Goal: Transaction & Acquisition: Purchase product/service

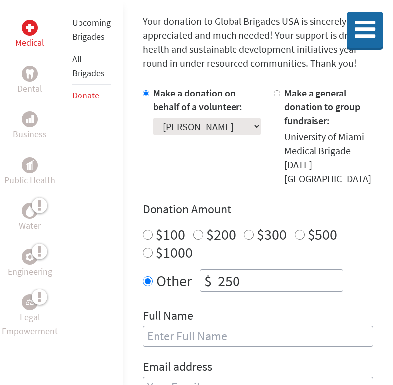
scroll to position [229, 0]
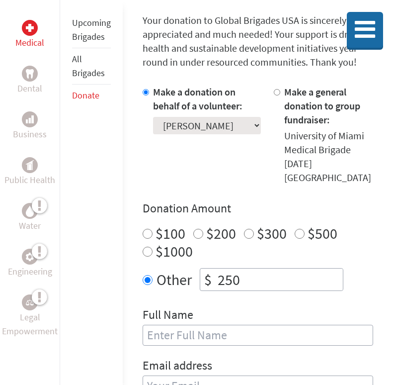
drag, startPoint x: 236, startPoint y: 266, endPoint x: 224, endPoint y: 265, distance: 12.0
click at [224, 268] on input "250" at bounding box center [279, 279] width 127 height 22
drag, startPoint x: 247, startPoint y: 267, endPoint x: 219, endPoint y: 267, distance: 28.3
click at [219, 268] on input "250" at bounding box center [279, 279] width 127 height 22
click at [236, 239] on div "$100 $200 $300 $500 $1000" at bounding box center [258, 242] width 231 height 36
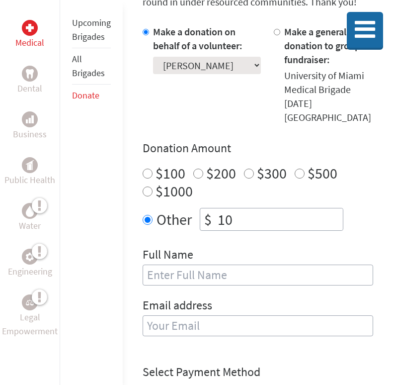
scroll to position [331, 0]
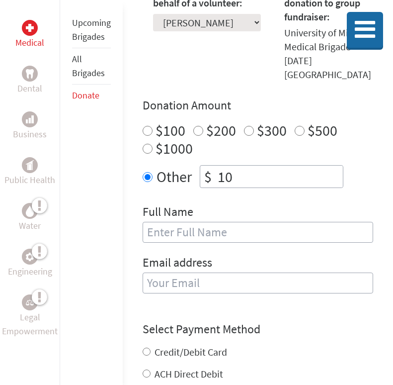
click at [220, 222] on input "text" at bounding box center [258, 232] width 231 height 21
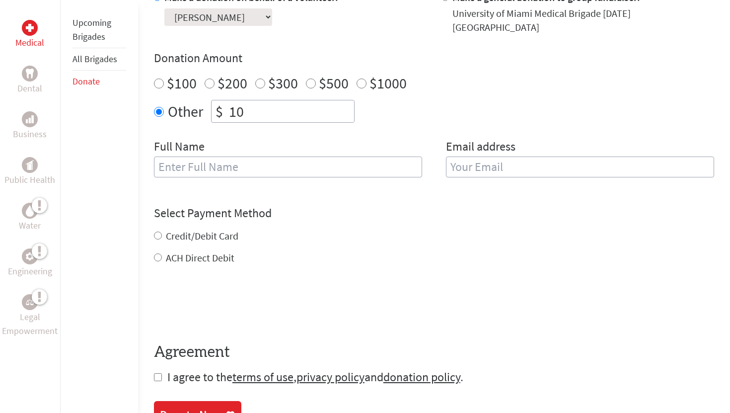
scroll to position [334, 0]
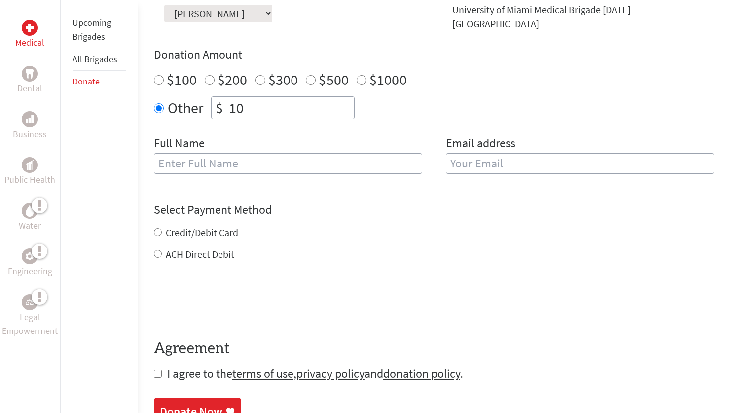
click at [253, 99] on input "10" at bounding box center [290, 108] width 127 height 22
type input "1"
type input "10"
click at [308, 202] on h4 "Select Payment Method" at bounding box center [434, 210] width 561 height 16
click at [187, 226] on div "Credit/Debit Card" at bounding box center [434, 233] width 561 height 14
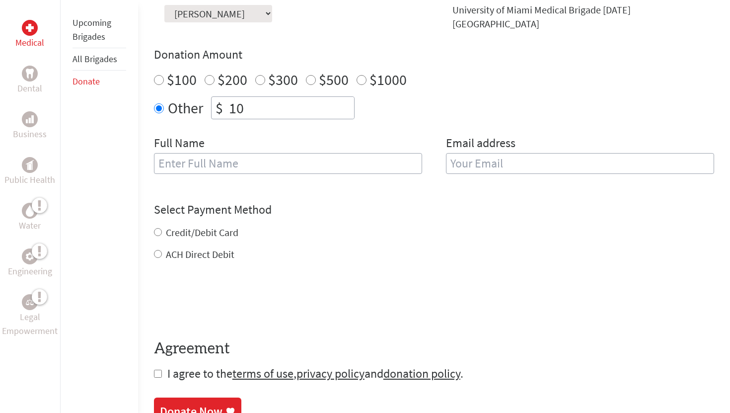
click at [184, 226] on label "Credit/Debit Card" at bounding box center [202, 232] width 73 height 12
click at [162, 228] on input "Credit/Debit Card" at bounding box center [158, 232] width 8 height 8
radio input "true"
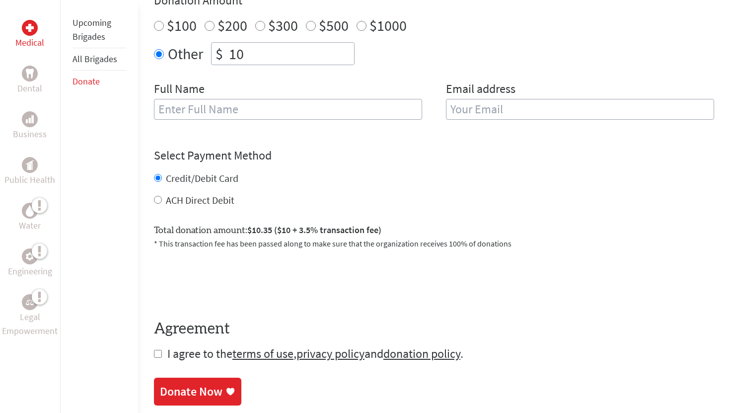
scroll to position [401, 0]
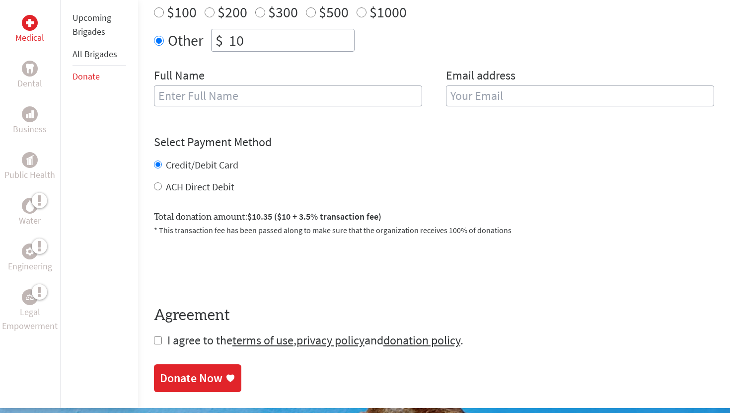
click at [283, 95] on input "text" at bounding box center [288, 95] width 268 height 21
type input "[PERSON_NAME]"
type input "carlyegaul@gmail.com"
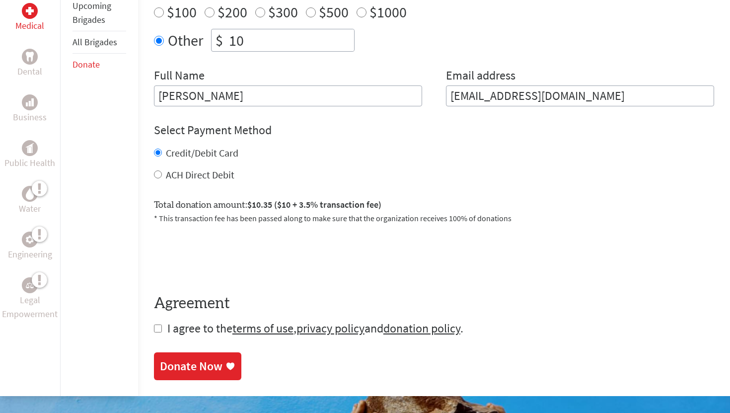
type input "[PERSON_NAME]"
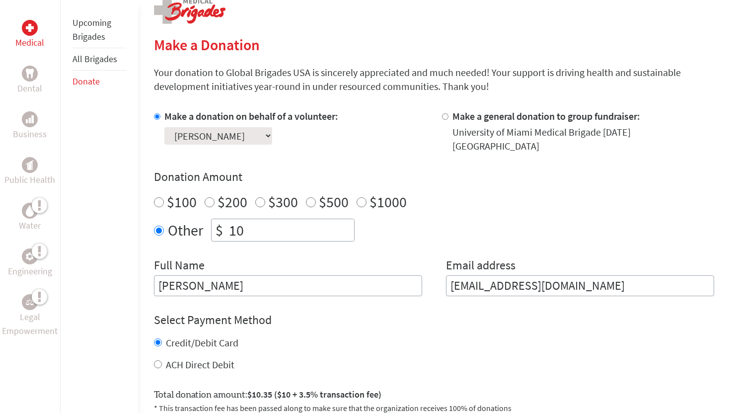
scroll to position [283, 0]
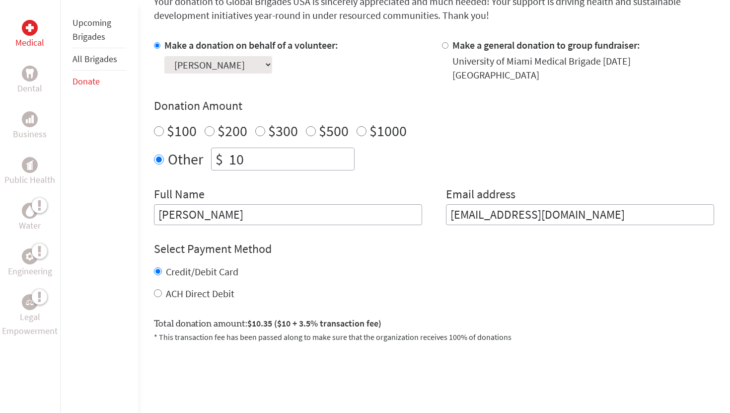
drag, startPoint x: 607, startPoint y: 203, endPoint x: 465, endPoint y: 202, distance: 142.6
click at [393, 204] on input "carlyegaul@gmail.com" at bounding box center [580, 214] width 268 height 21
type input "c"
type input "carlyelizgaul@gmail.com"
click at [393, 267] on div "Credit/Debit Card" at bounding box center [434, 272] width 561 height 14
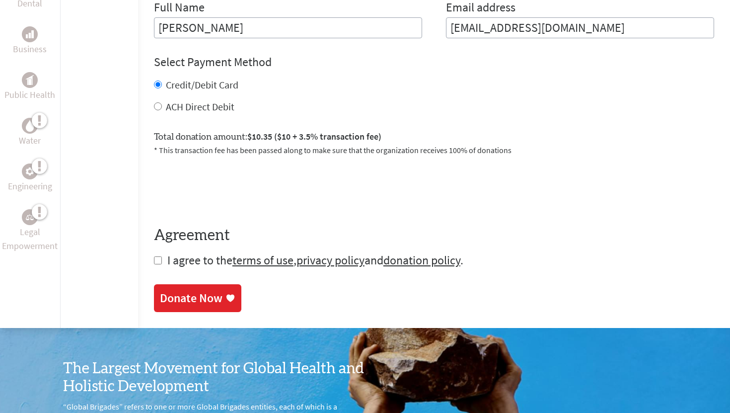
scroll to position [480, 0]
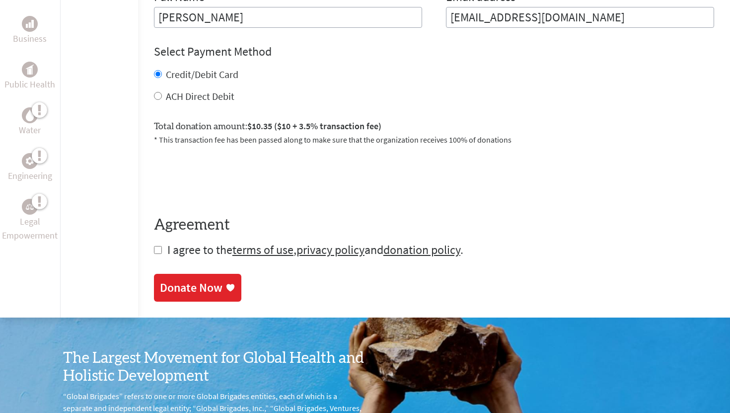
click at [163, 244] on form "Make a donation on behalf of a volunteer: Select a volunteer... Ashawncia Marti…" at bounding box center [434, 49] width 561 height 417
click at [160, 246] on input "checkbox" at bounding box center [158, 250] width 8 height 8
checkbox input "true"
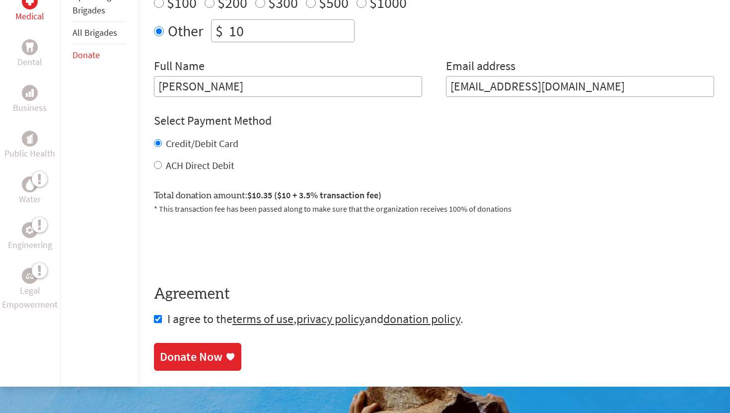
scroll to position [430, 0]
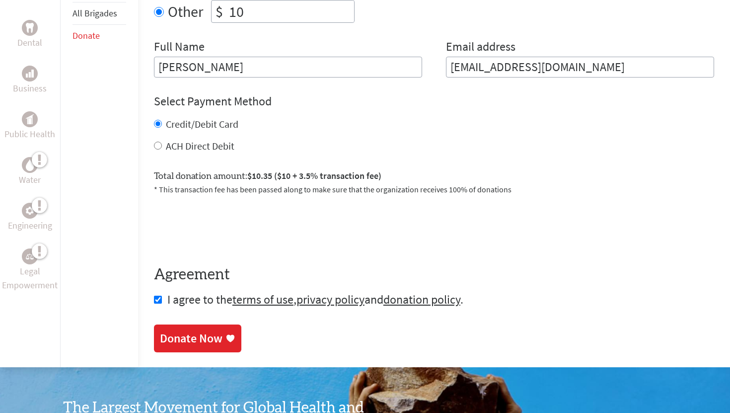
click at [204, 339] on link "Donate Now" at bounding box center [197, 338] width 87 height 28
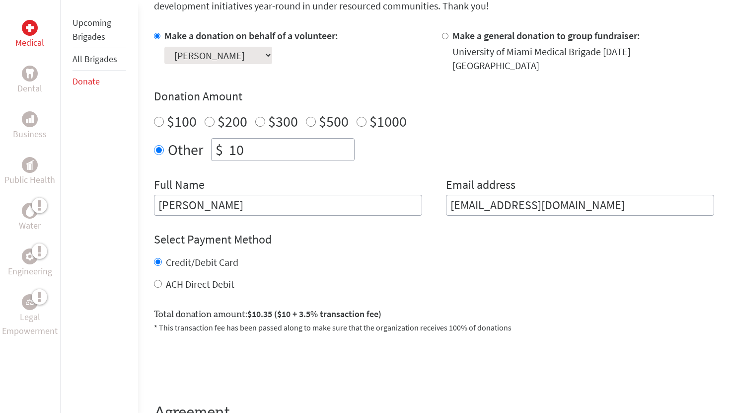
scroll to position [302, 0]
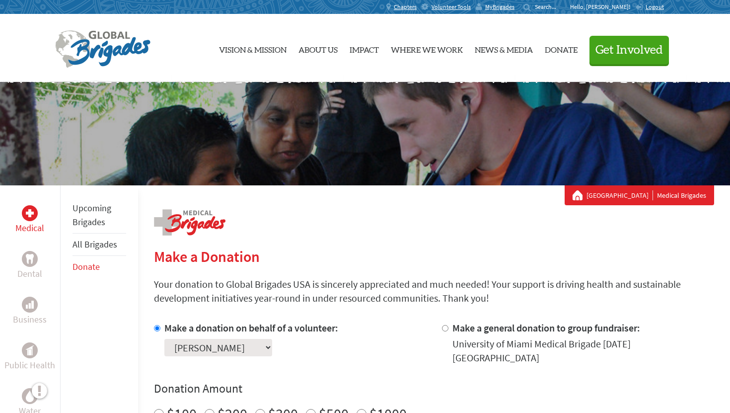
scroll to position [430, 0]
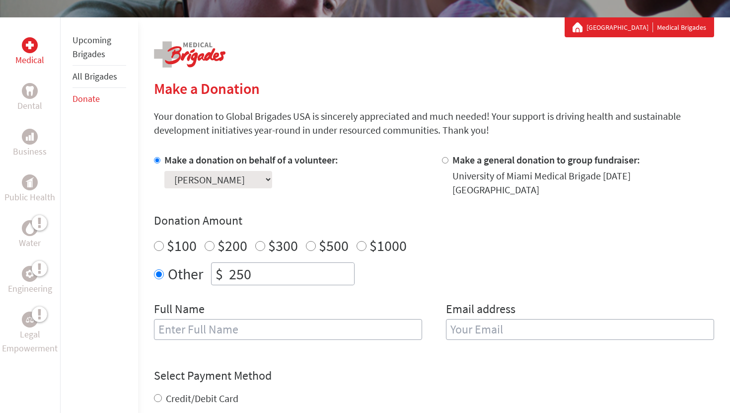
scroll to position [190, 0]
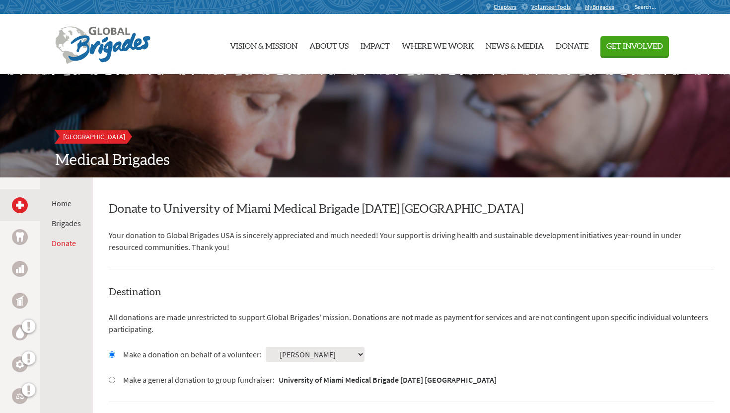
select select "DF7228A6-63E4-11F0-B8AC-42010A400003"
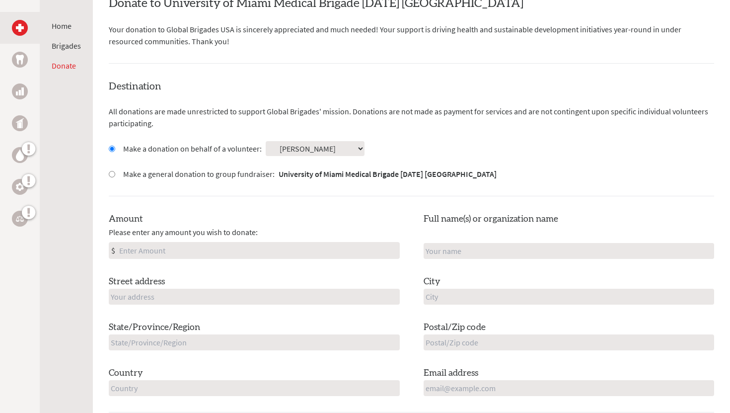
scroll to position [238, 0]
